Goal: Transaction & Acquisition: Purchase product/service

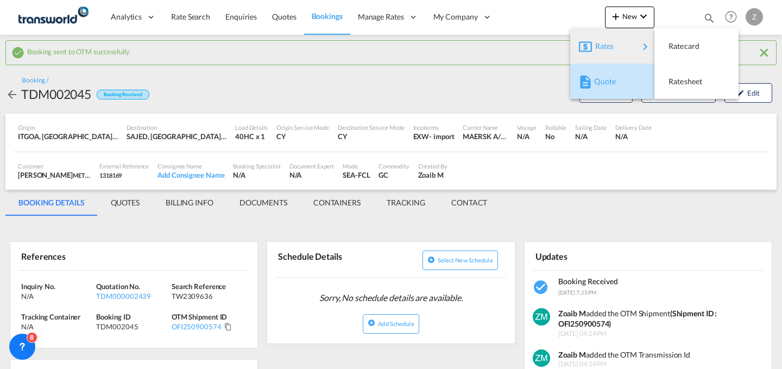
click at [606, 78] on span "Quote" at bounding box center [600, 82] width 12 height 22
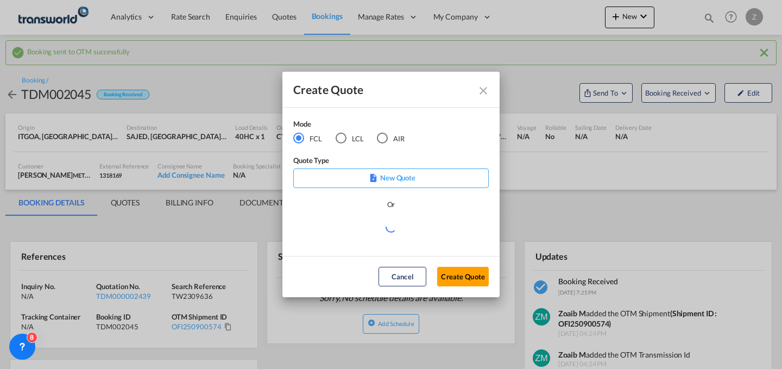
click at [377, 136] on div "AIR" at bounding box center [382, 137] width 11 height 11
click at [462, 270] on button "Create Quote" at bounding box center [463, 277] width 52 height 20
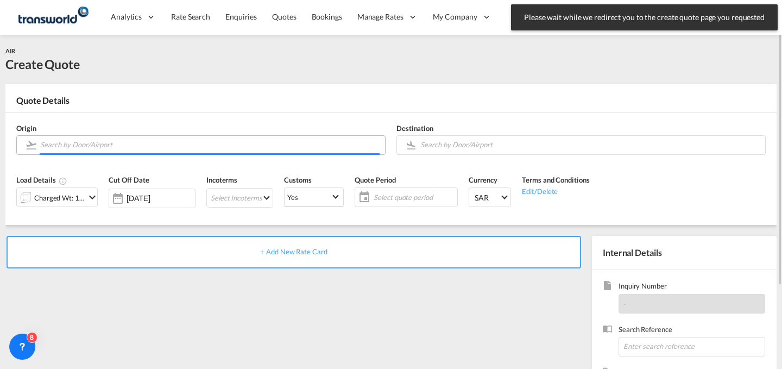
click at [297, 145] on input "Search by Door/Airport" at bounding box center [209, 144] width 339 height 19
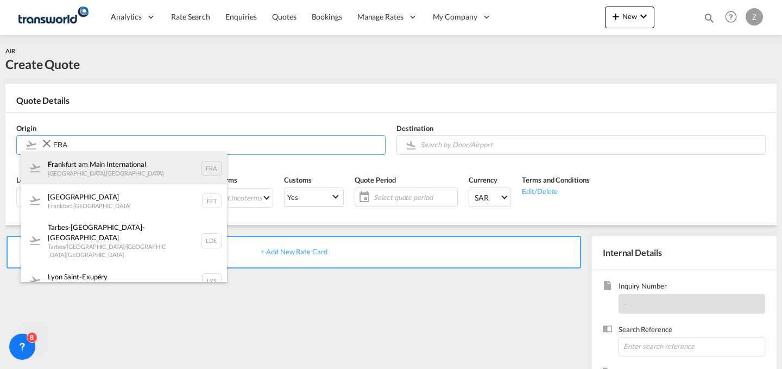
click at [175, 164] on div "Fra [GEOGRAPHIC_DATA] [GEOGRAPHIC_DATA] , [GEOGRAPHIC_DATA] FRA" at bounding box center [124, 167] width 206 height 33
type input "[GEOGRAPHIC_DATA], [GEOGRAPHIC_DATA], [GEOGRAPHIC_DATA]"
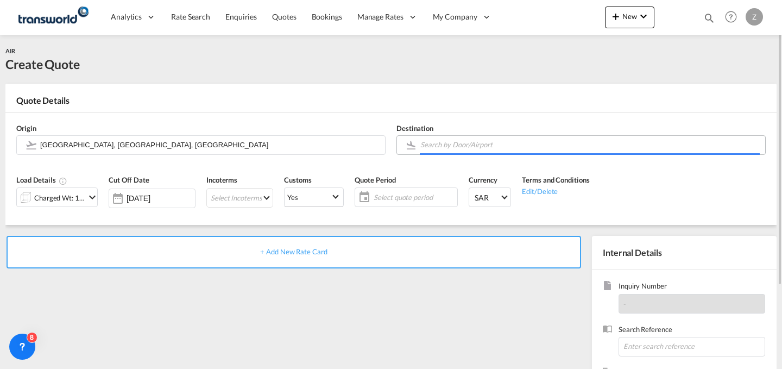
click at [448, 151] on input "Search by Door/Airport" at bounding box center [589, 144] width 339 height 19
type input "J"
click at [425, 170] on div "Quote Period Select quote period Select quote period September January February…" at bounding box center [406, 195] width 114 height 52
click at [467, 139] on input "Search by Door/Airport" at bounding box center [589, 144] width 339 height 19
